Goal: Information Seeking & Learning: Learn about a topic

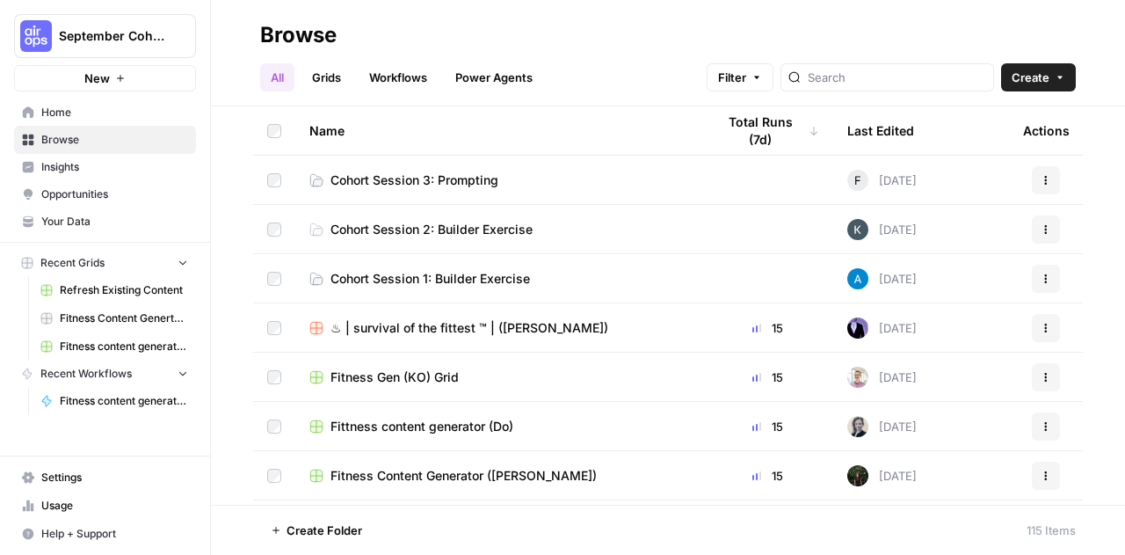
click at [521, 279] on span "Cohort Session 1: Builder Exercise" at bounding box center [431, 279] width 200 height 18
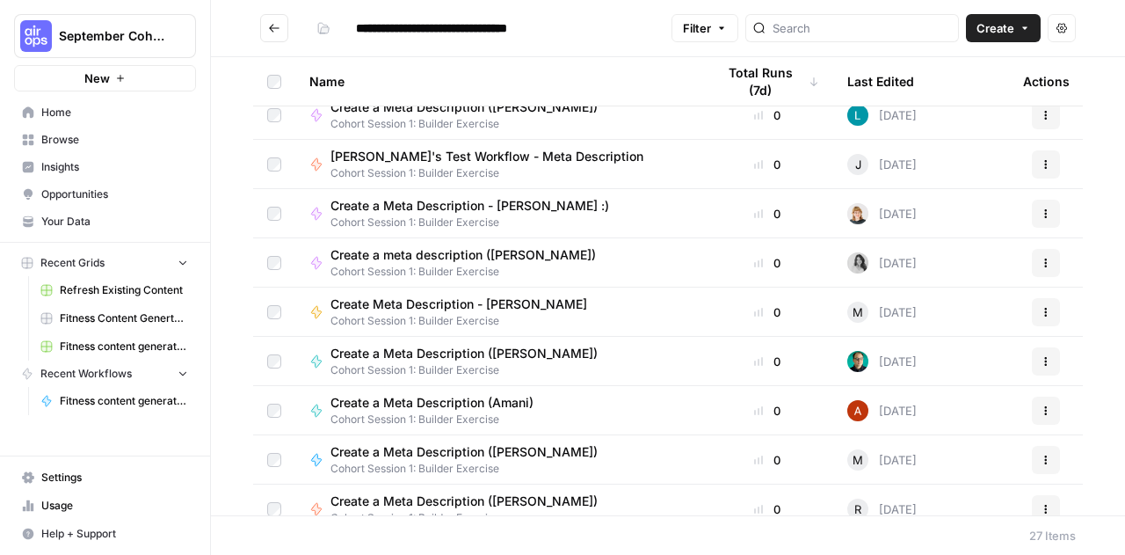
scroll to position [509, 0]
click at [276, 26] on icon "Go back" at bounding box center [274, 28] width 12 height 12
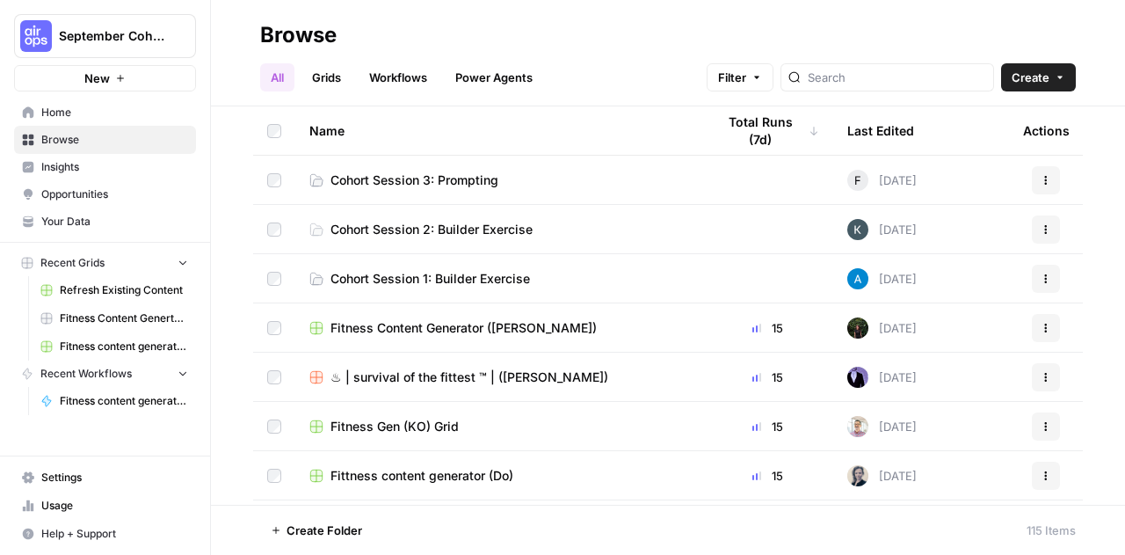
click at [464, 216] on td "Cohort Session 2: Builder Exercise" at bounding box center [498, 229] width 406 height 48
click at [413, 231] on span "Cohort Session 2: Builder Exercise" at bounding box center [432, 230] width 202 height 18
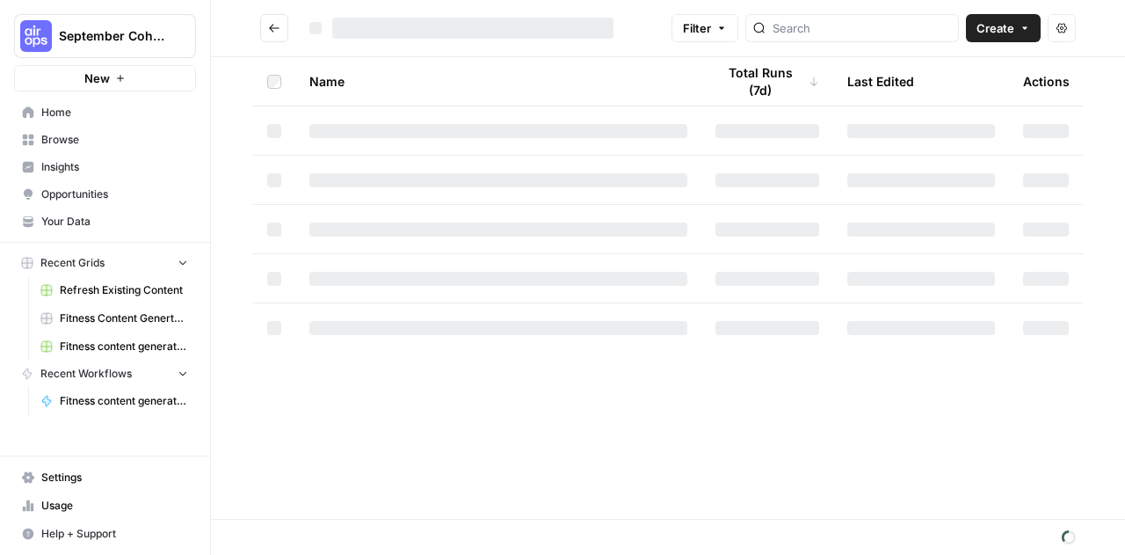
click at [413, 231] on div at bounding box center [498, 229] width 378 height 14
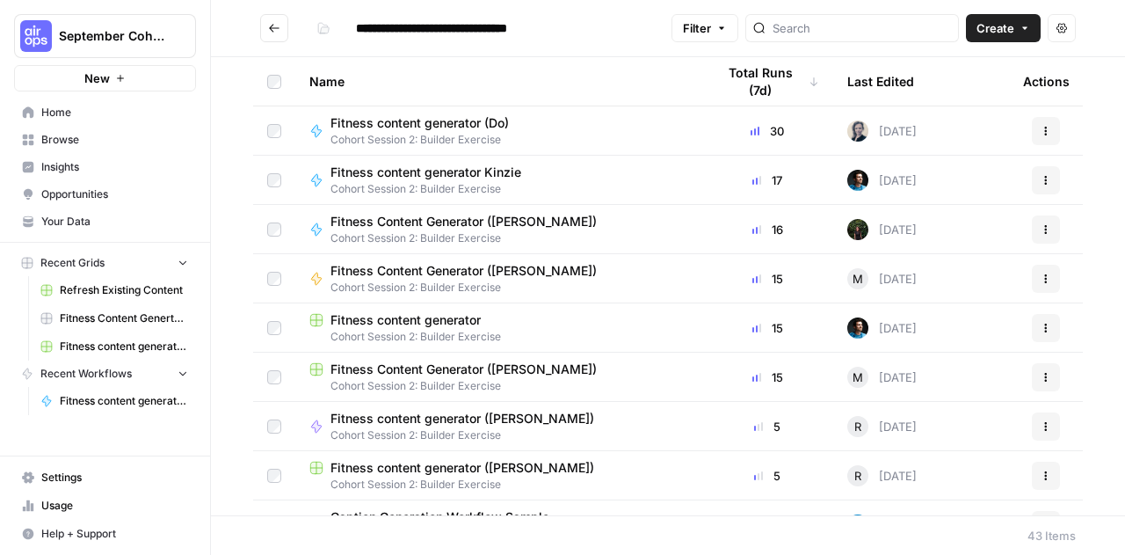
click at [279, 25] on icon "Go back" at bounding box center [274, 28] width 12 height 12
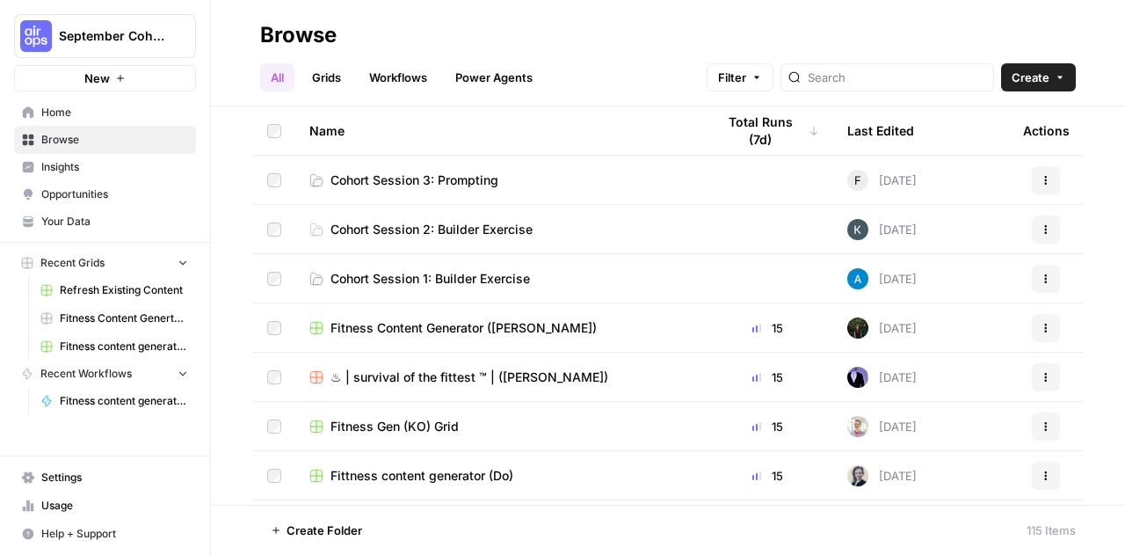
click at [403, 159] on td "Cohort Session 3: Prompting" at bounding box center [498, 180] width 406 height 48
click at [395, 184] on span "Cohort Session 3: Prompting" at bounding box center [415, 180] width 168 height 18
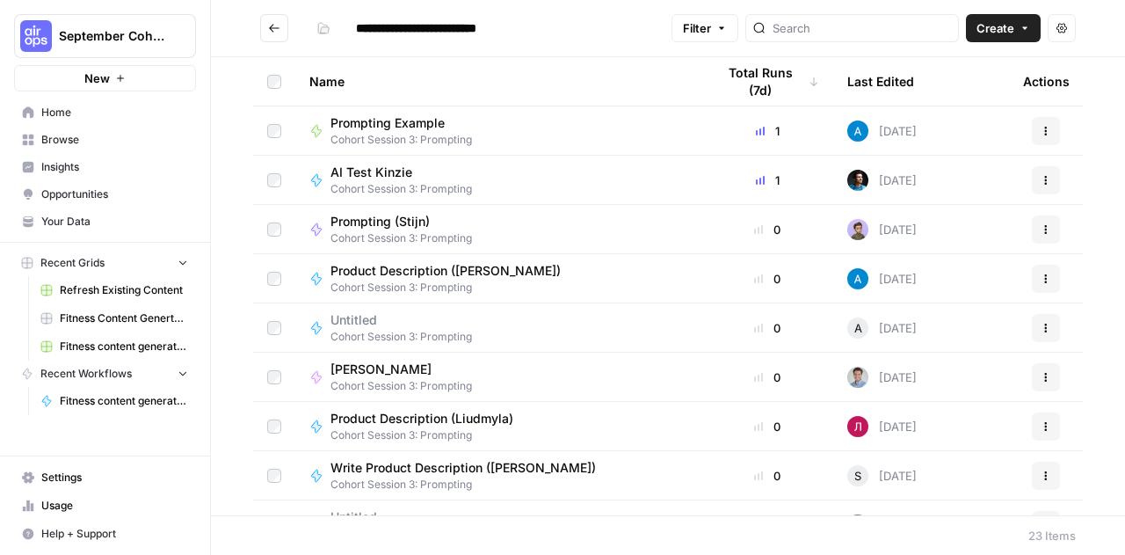
click at [273, 21] on button "Go back" at bounding box center [274, 28] width 28 height 28
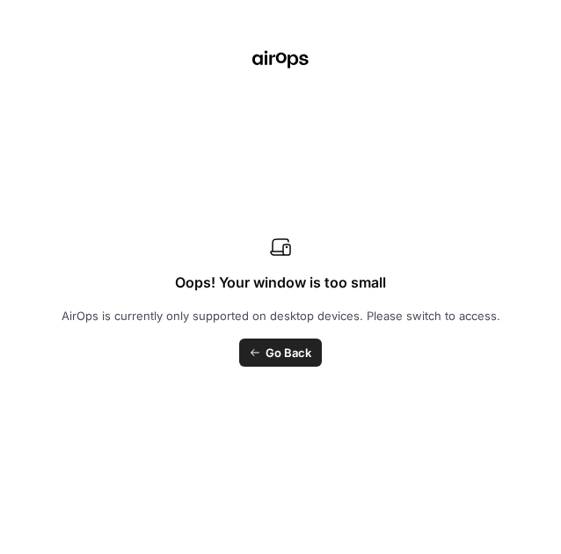
click at [284, 359] on span "Go Back" at bounding box center [289, 353] width 46 height 18
